Goal: Transaction & Acquisition: Purchase product/service

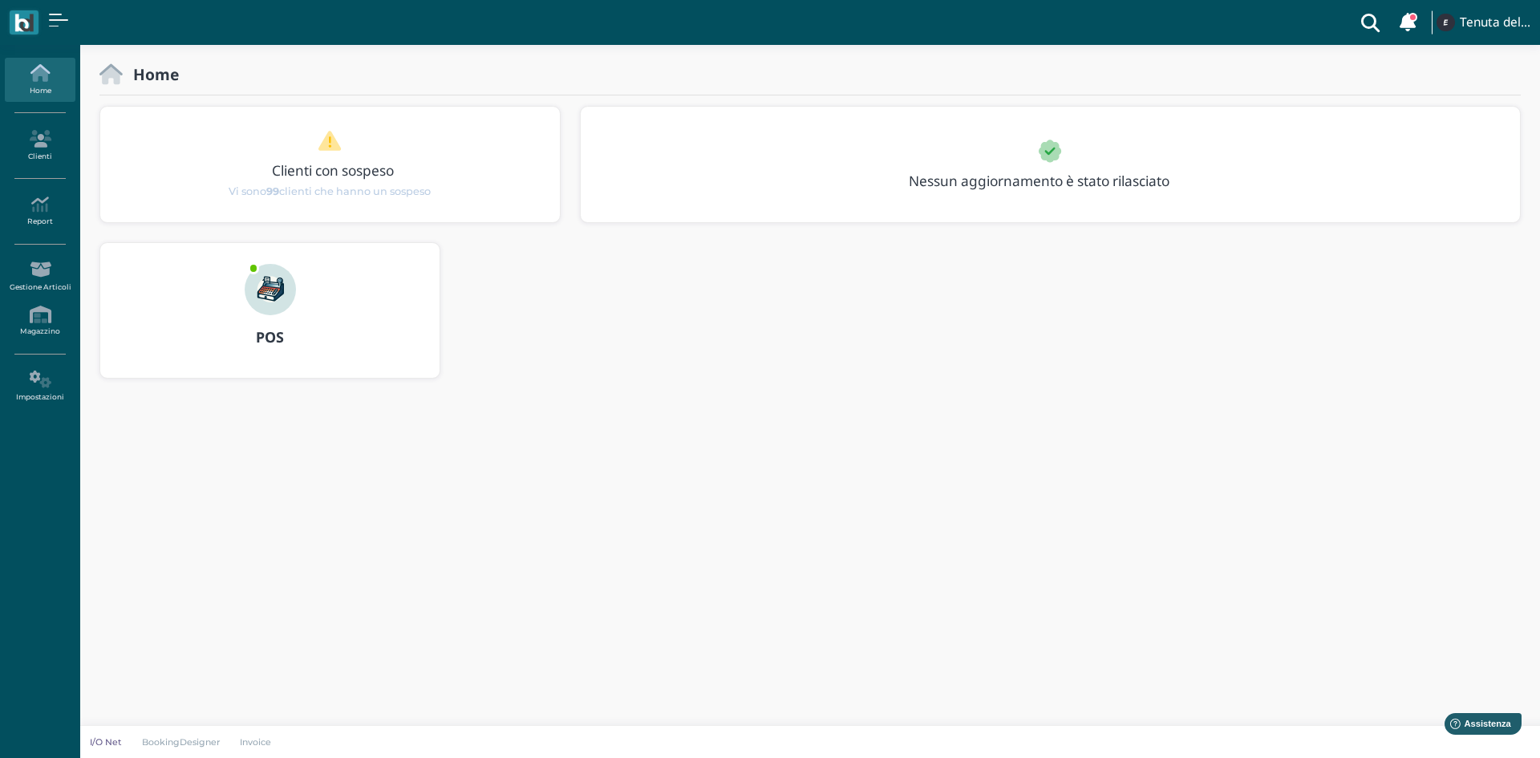
click at [262, 298] on img at bounding box center [270, 289] width 51 height 51
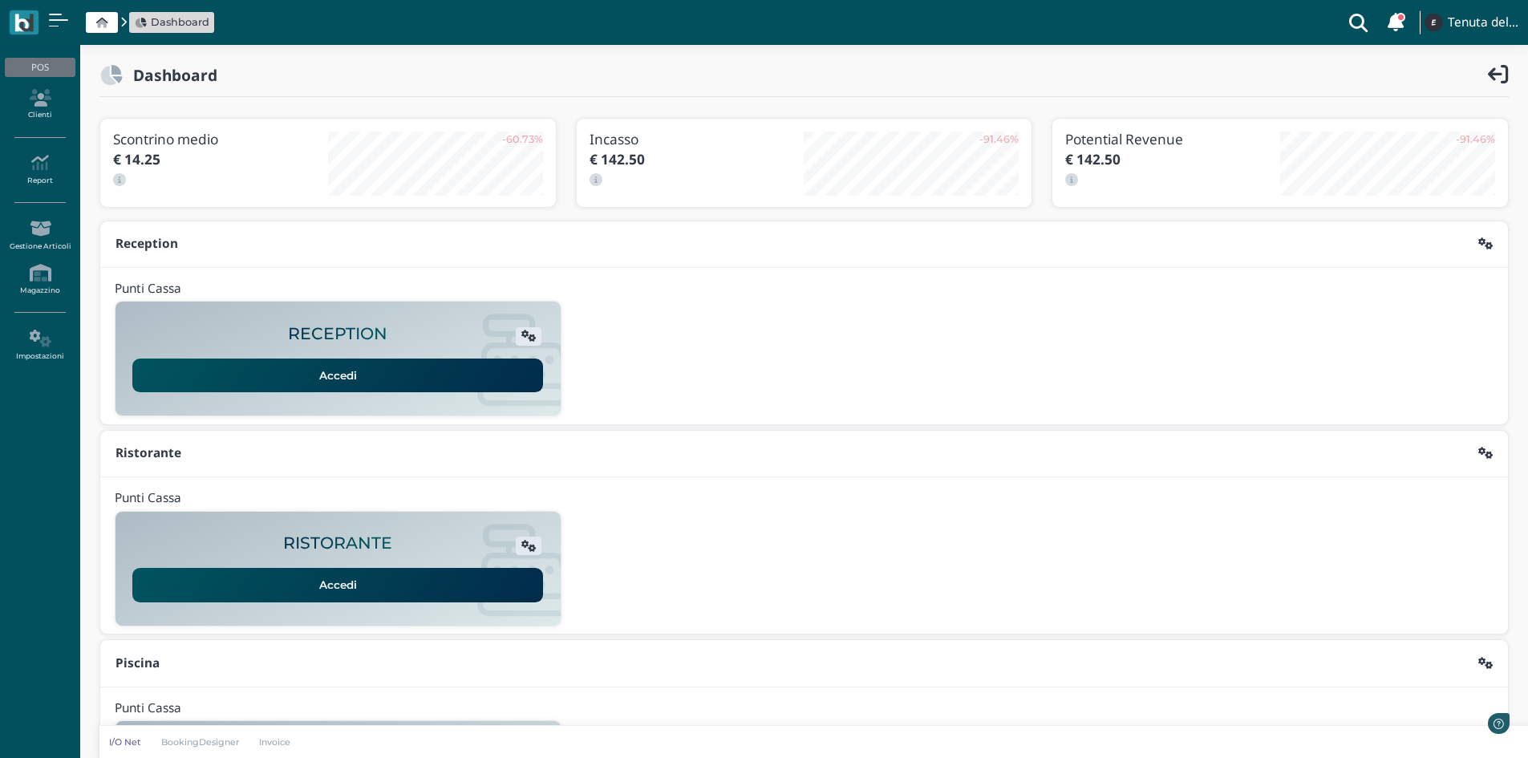
scroll to position [131, 0]
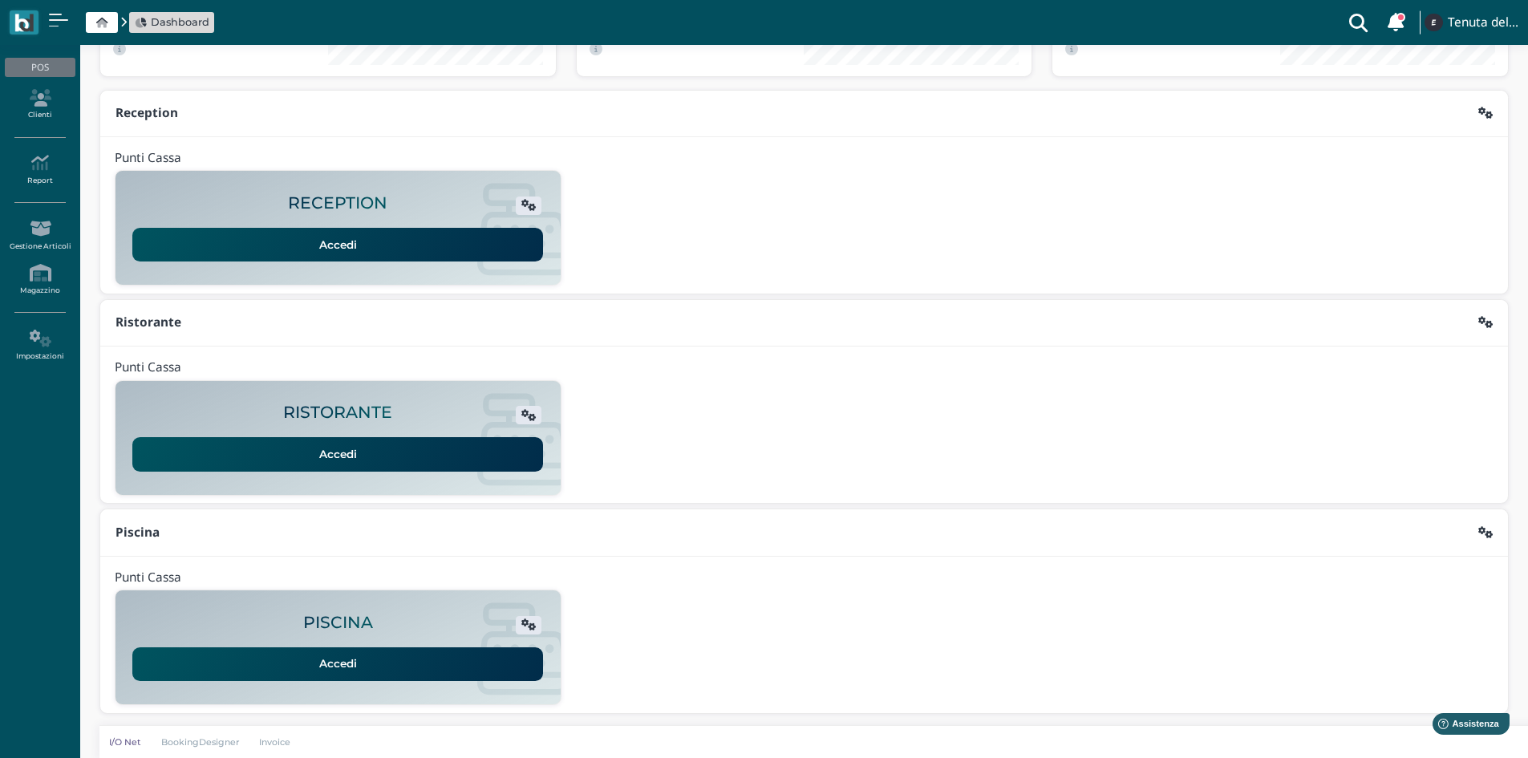
click at [326, 653] on link "Accedi" at bounding box center [337, 664] width 411 height 34
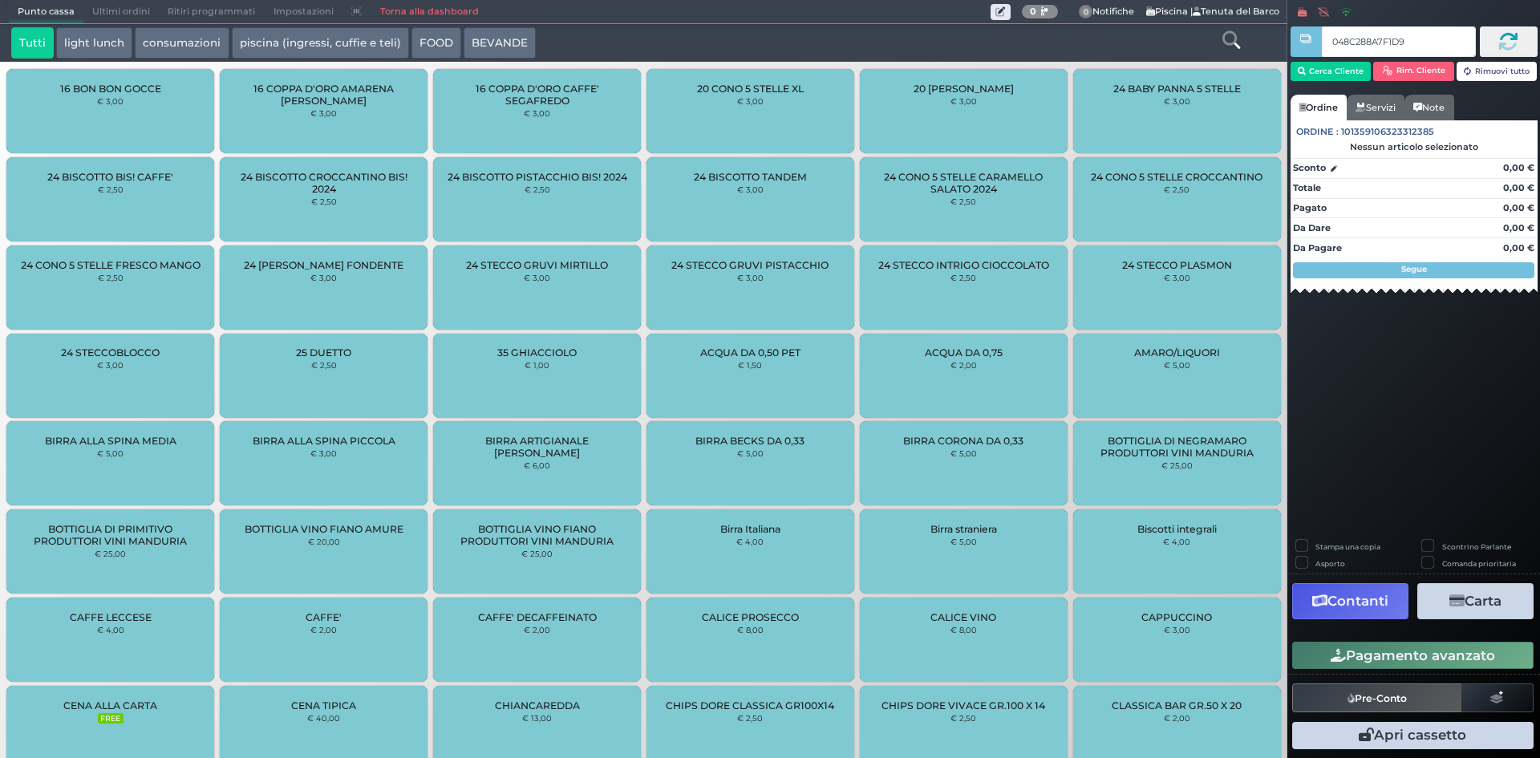
type input "048C288A7F1D90"
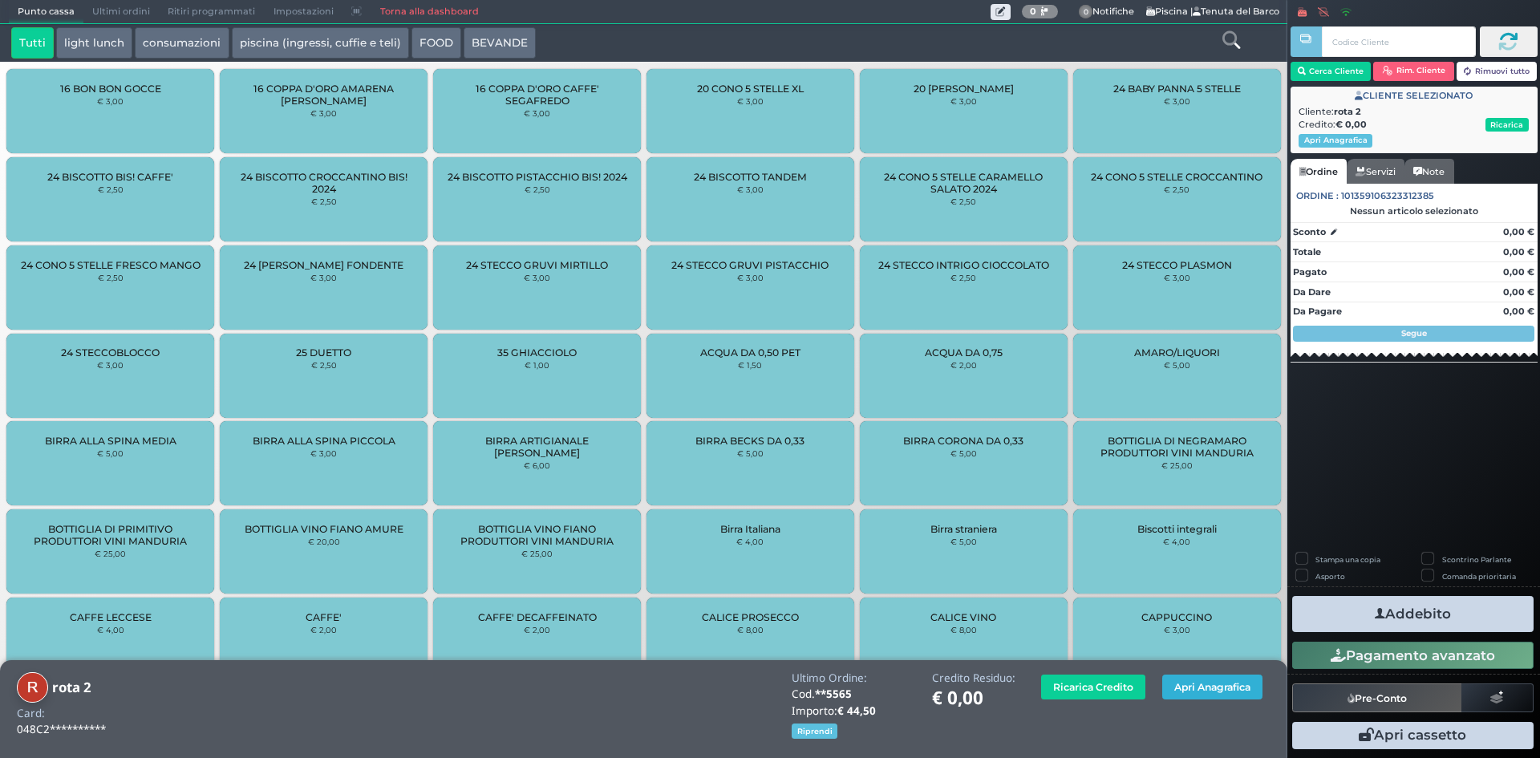
click at [1175, 685] on button "Apri Anagrafica" at bounding box center [1212, 687] width 100 height 25
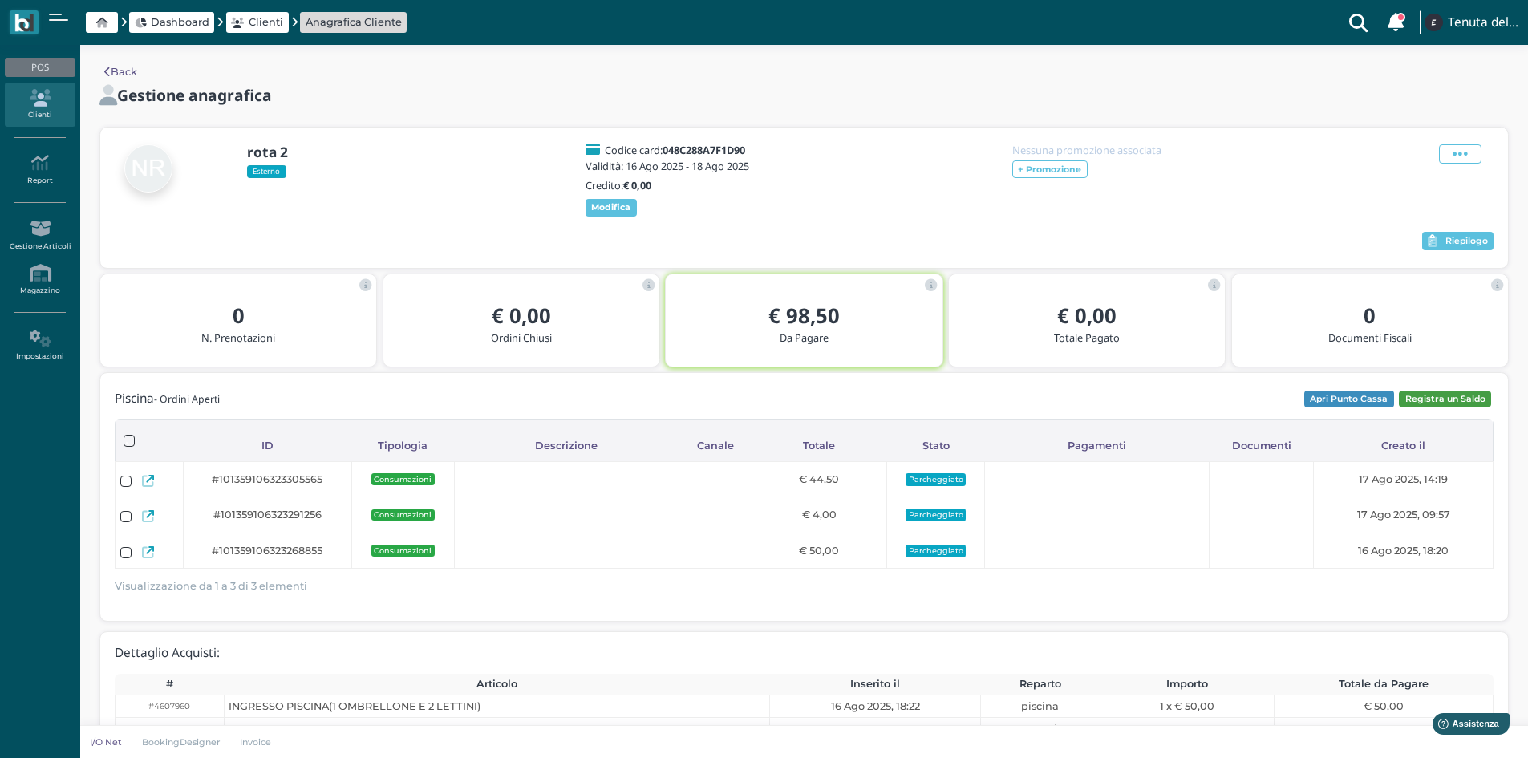
click at [1469, 401] on button "Registra un Saldo" at bounding box center [1445, 400] width 92 height 18
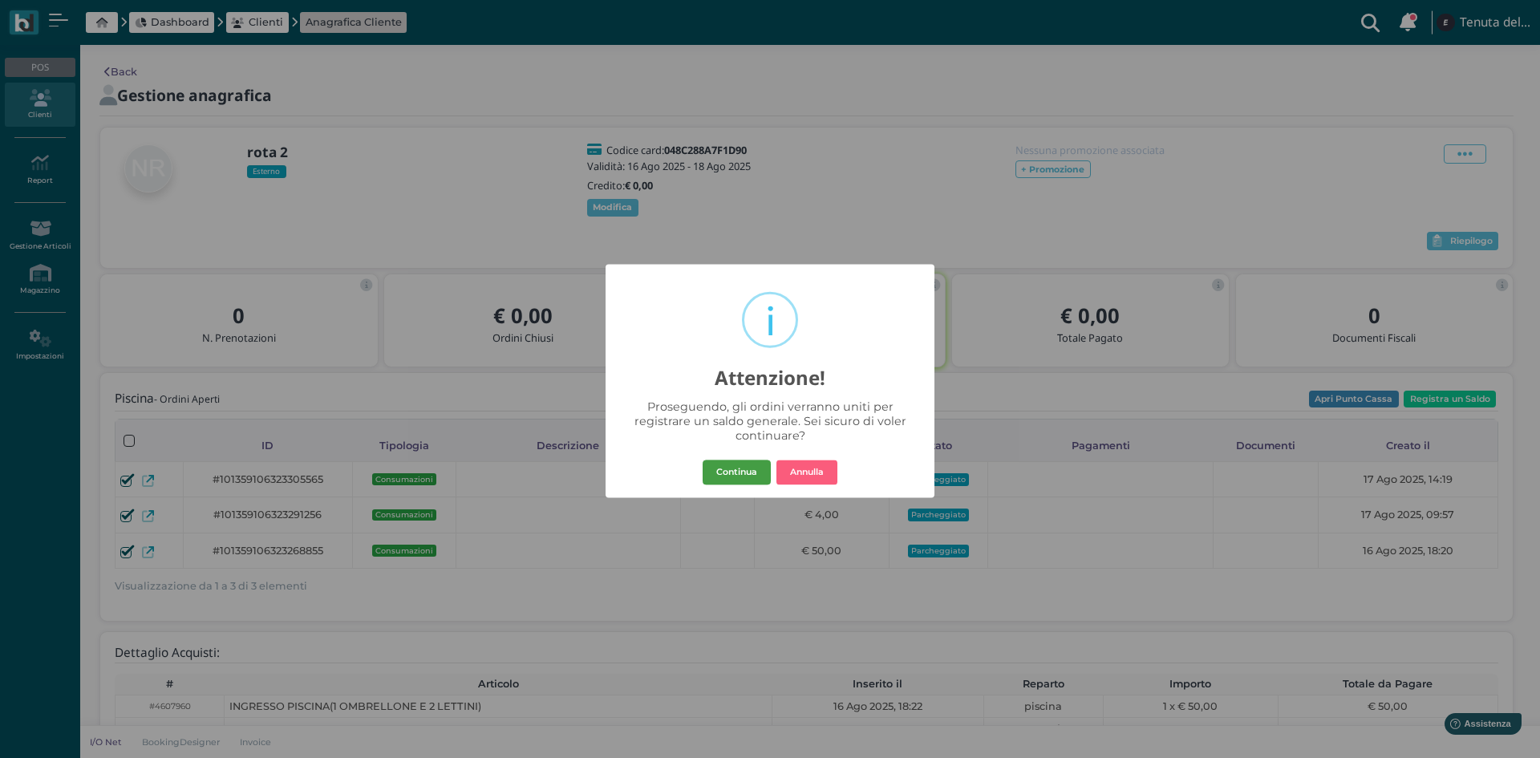
click at [734, 477] on button "Continua" at bounding box center [737, 473] width 68 height 26
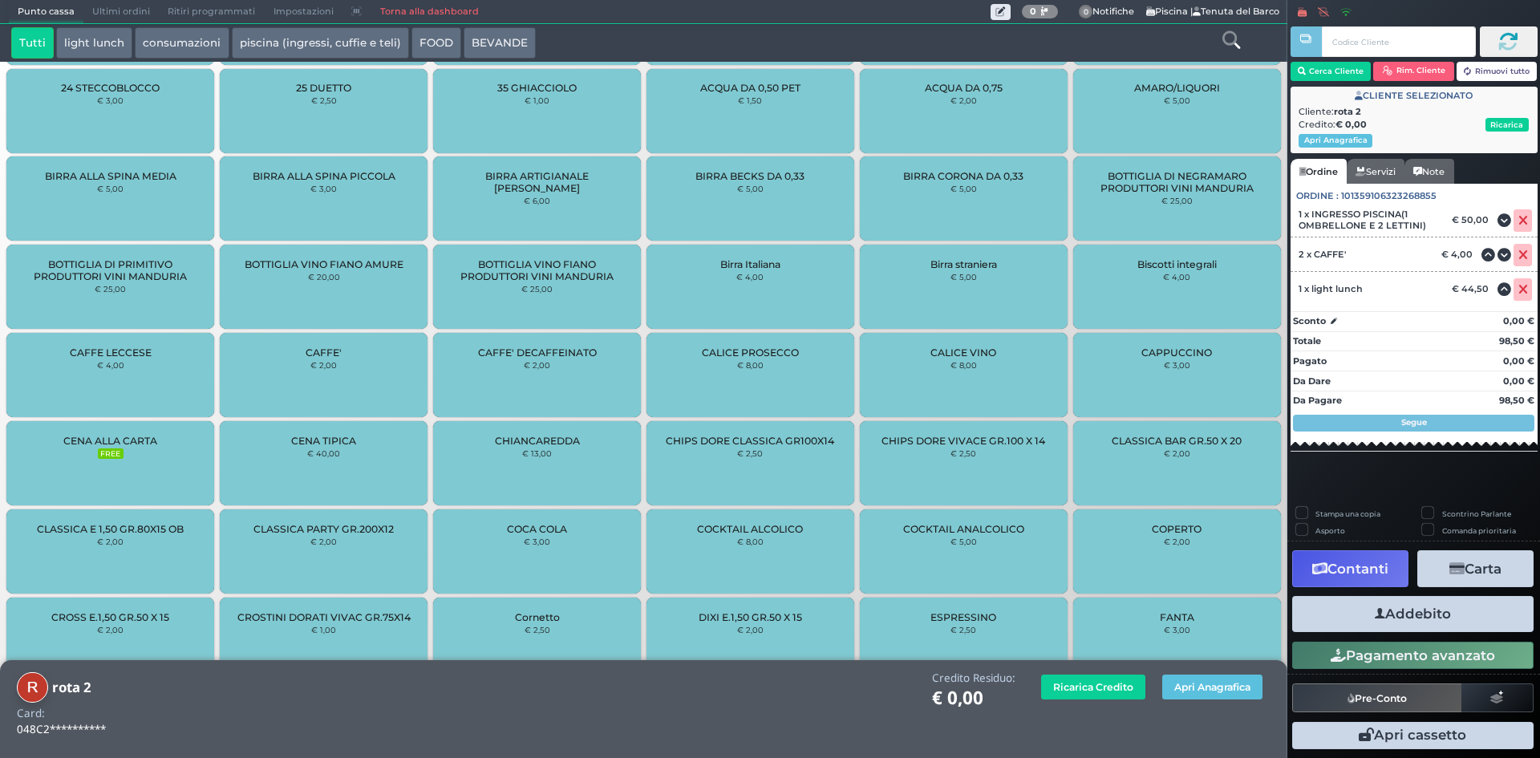
scroll to position [458, 0]
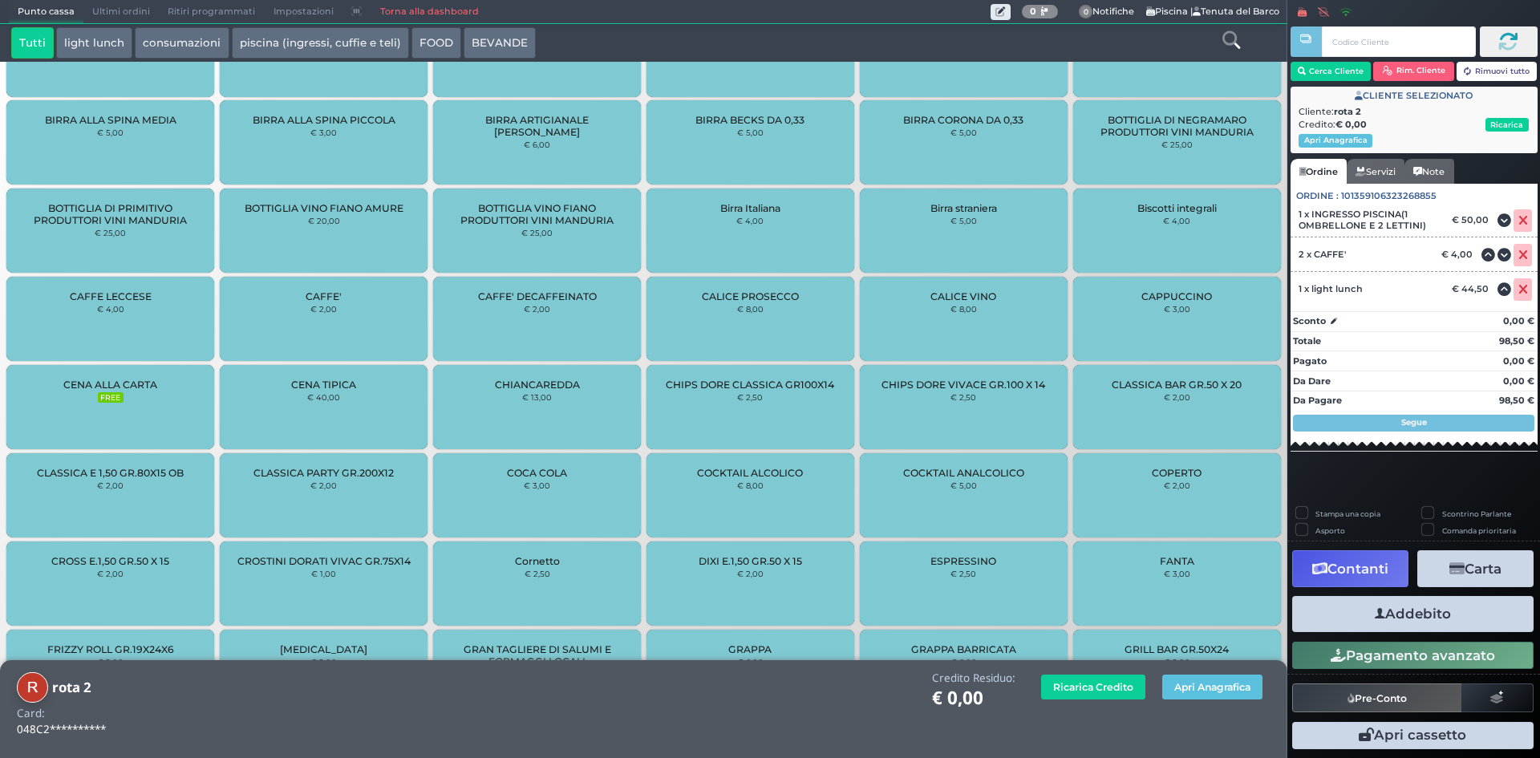
click at [1489, 571] on button "Carta" at bounding box center [1475, 568] width 116 height 36
